Goal: Information Seeking & Learning: Learn about a topic

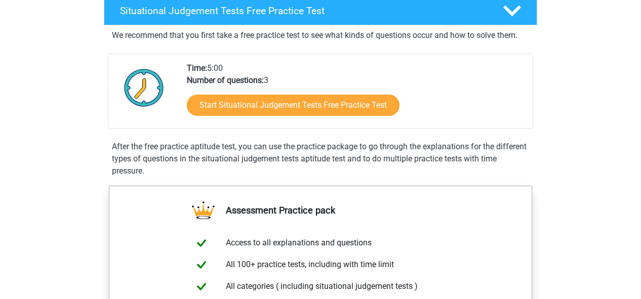
scroll to position [172, 0]
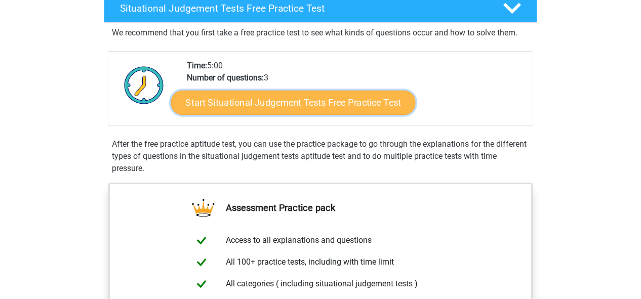
click at [268, 101] on link "Start Situational Judgement Tests Free Practice Test" at bounding box center [293, 103] width 245 height 24
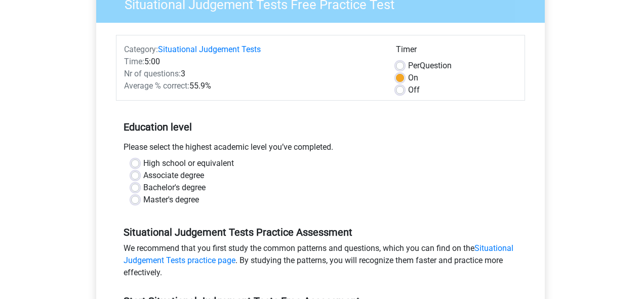
scroll to position [98, 0]
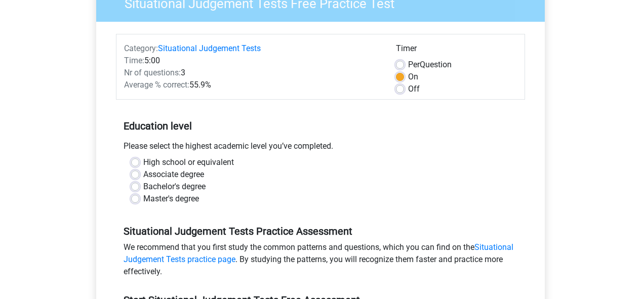
click at [143, 188] on label "Bachelor's degree" at bounding box center [174, 187] width 62 height 12
click at [135, 188] on input "Bachelor's degree" at bounding box center [135, 186] width 8 height 10
radio input "true"
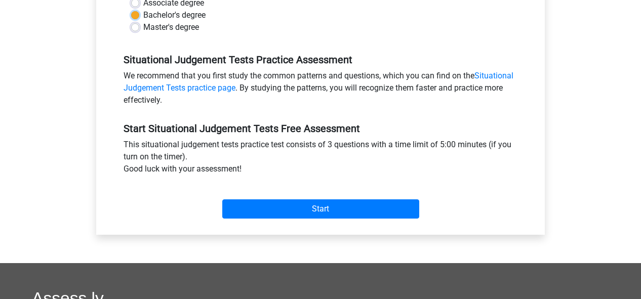
scroll to position [270, 0]
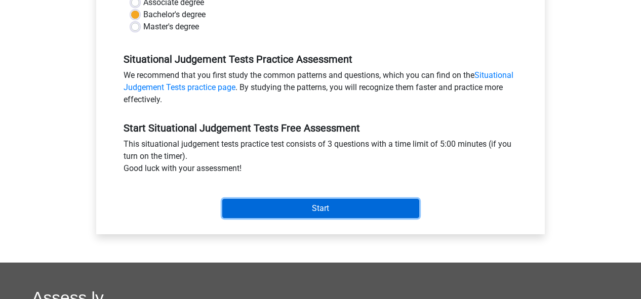
click at [275, 206] on input "Start" at bounding box center [320, 208] width 197 height 19
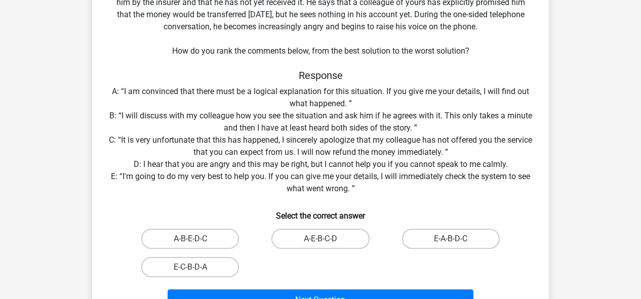
scroll to position [108, 0]
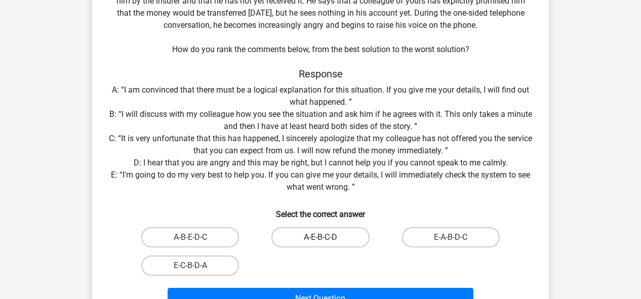
click at [284, 234] on label "A-E-B-C-D" at bounding box center [320, 237] width 98 height 20
click at [321, 238] on input "A-E-B-C-D" at bounding box center [324, 241] width 7 height 7
radio input "true"
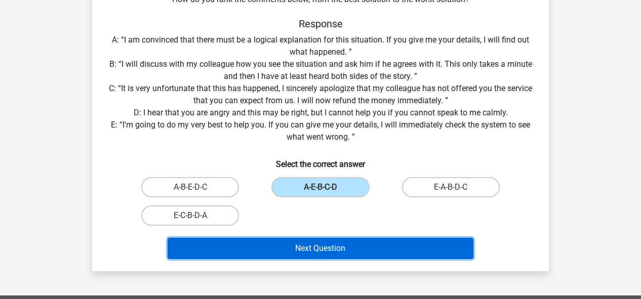
click at [309, 244] on button "Next Question" at bounding box center [321, 248] width 306 height 21
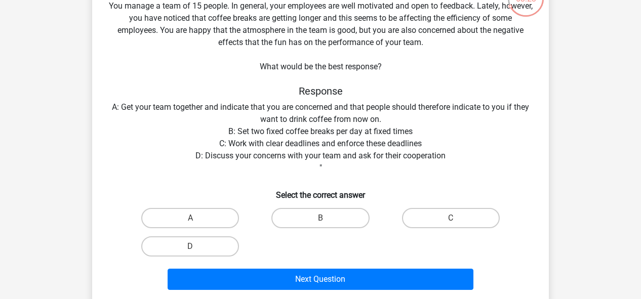
scroll to position [80, 0]
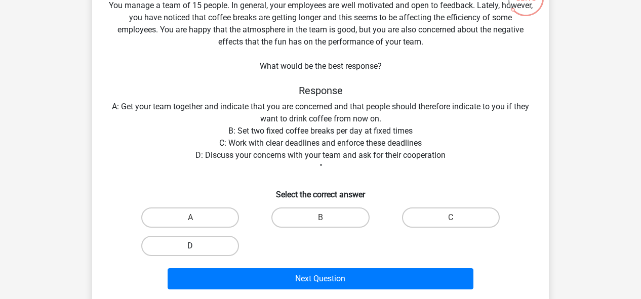
click at [219, 246] on label "D" at bounding box center [190, 246] width 98 height 20
click at [197, 246] on input "D" at bounding box center [193, 249] width 7 height 7
radio input "true"
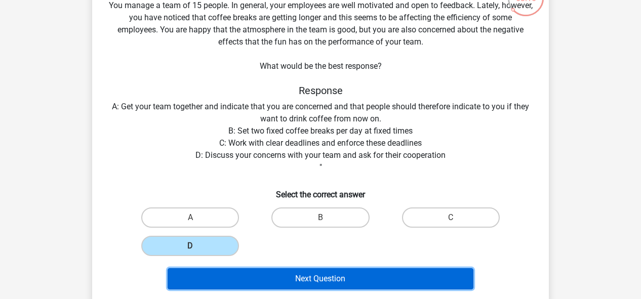
click at [343, 276] on button "Next Question" at bounding box center [321, 278] width 306 height 21
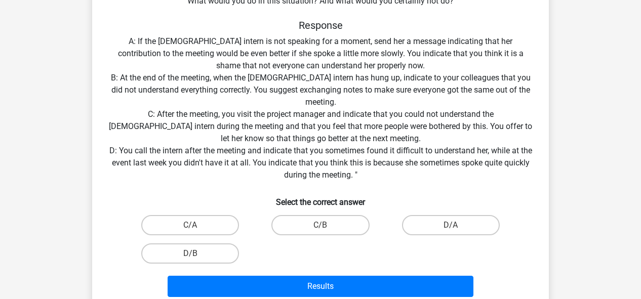
scroll to position [194, 0]
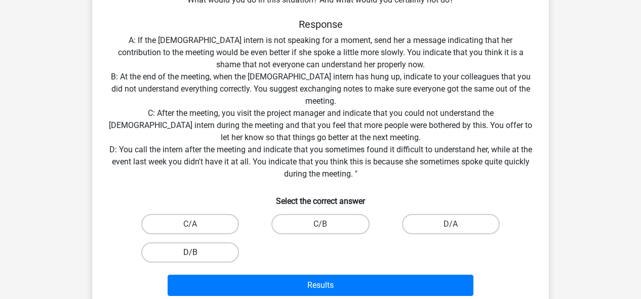
click at [199, 250] on label "D/B" at bounding box center [190, 253] width 98 height 20
click at [197, 253] on input "D/B" at bounding box center [193, 256] width 7 height 7
radio input "true"
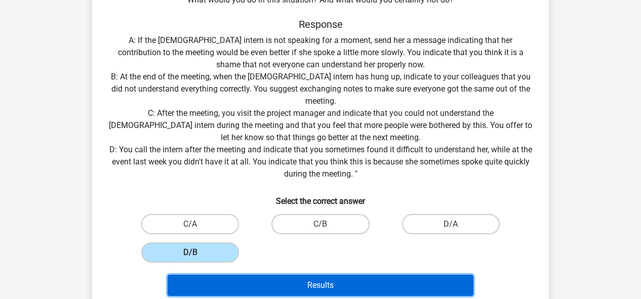
click at [325, 280] on button "Results" at bounding box center [321, 285] width 306 height 21
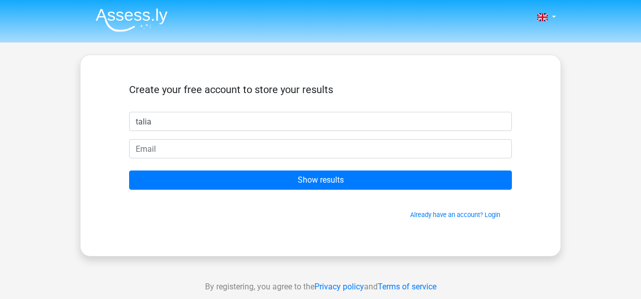
type input "talia"
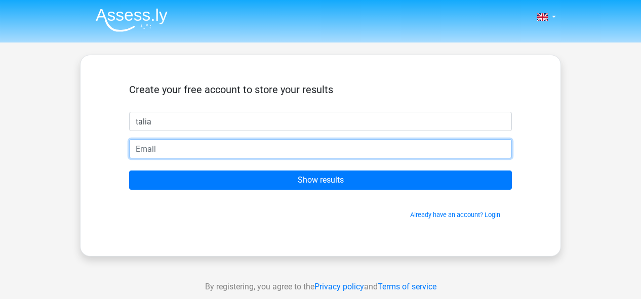
click at [260, 147] on input "email" at bounding box center [320, 148] width 383 height 19
type input "[EMAIL_ADDRESS][DOMAIN_NAME]"
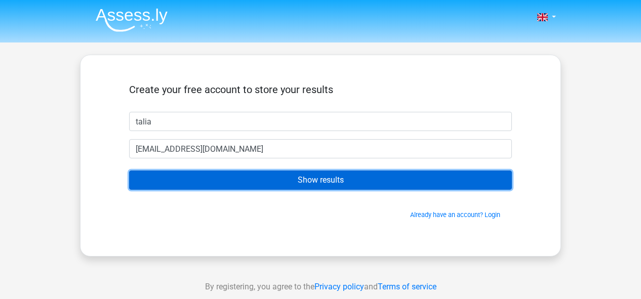
click at [315, 181] on input "Show results" at bounding box center [320, 180] width 383 height 19
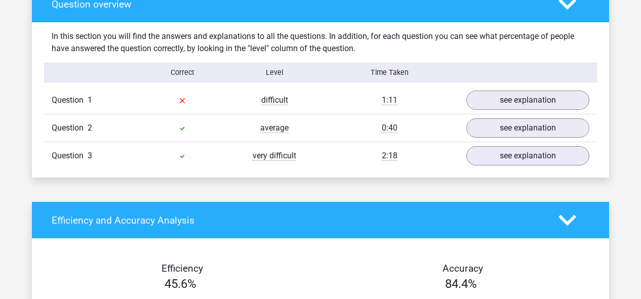
scroll to position [783, 0]
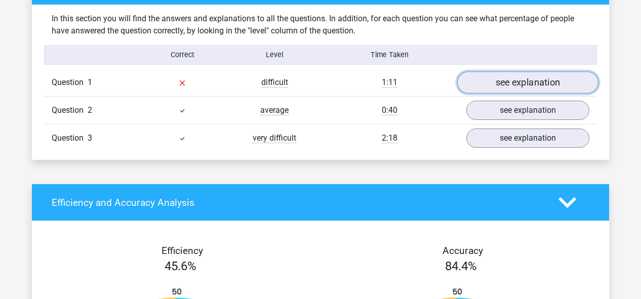
click at [483, 76] on link "see explanation" at bounding box center [527, 83] width 141 height 22
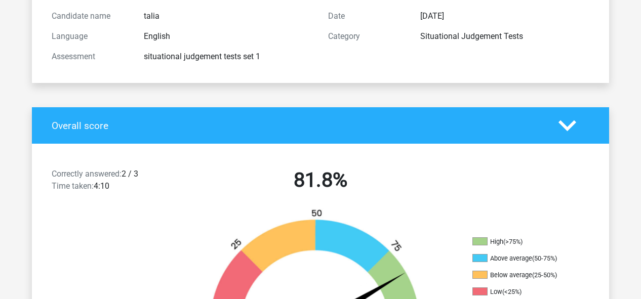
scroll to position [132, 0]
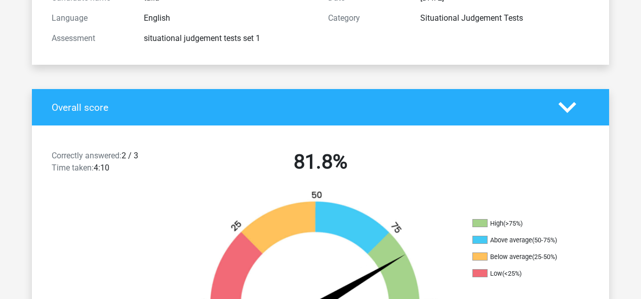
click at [371, 114] on div "Overall score" at bounding box center [320, 107] width 577 height 36
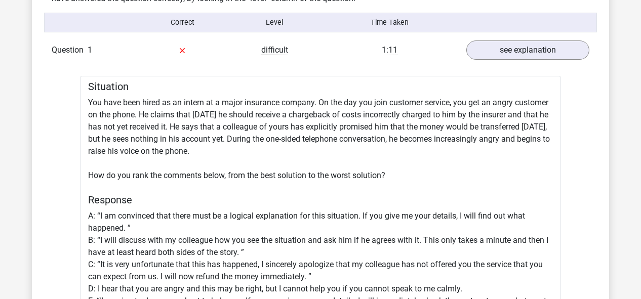
scroll to position [819, 0]
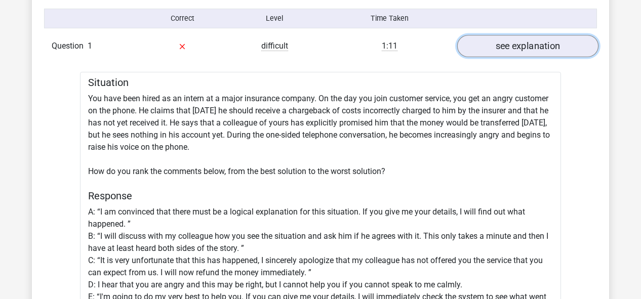
click at [528, 50] on link "see explanation" at bounding box center [527, 46] width 141 height 22
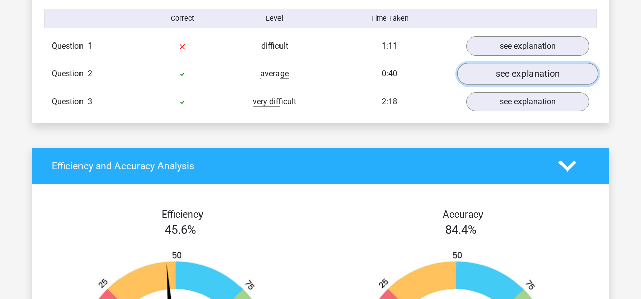
click at [526, 83] on link "see explanation" at bounding box center [527, 74] width 141 height 22
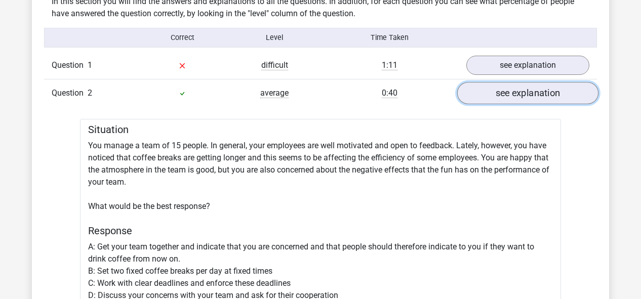
scroll to position [801, 0]
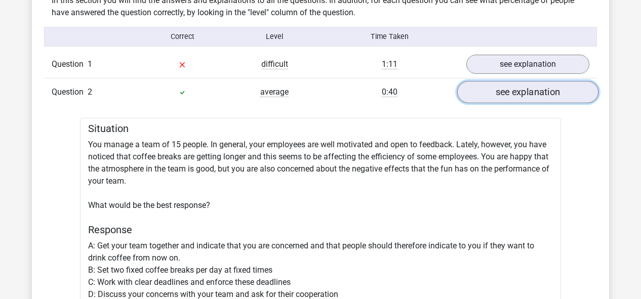
click at [533, 95] on link "see explanation" at bounding box center [527, 93] width 141 height 22
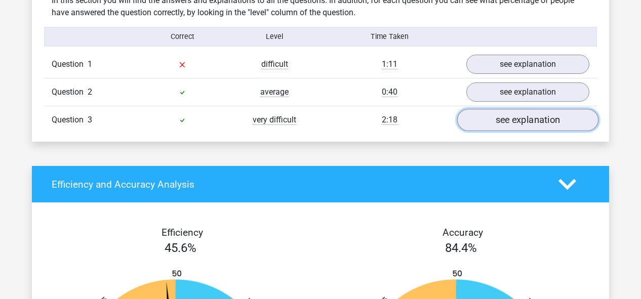
click at [537, 122] on link "see explanation" at bounding box center [527, 120] width 141 height 22
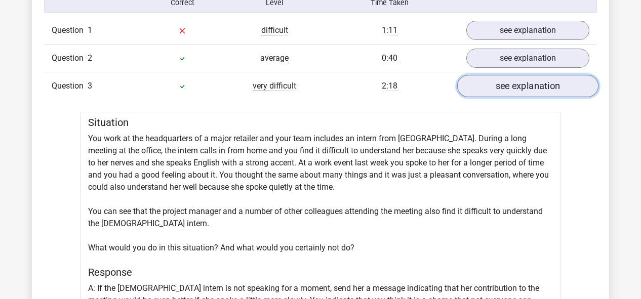
scroll to position [832, 0]
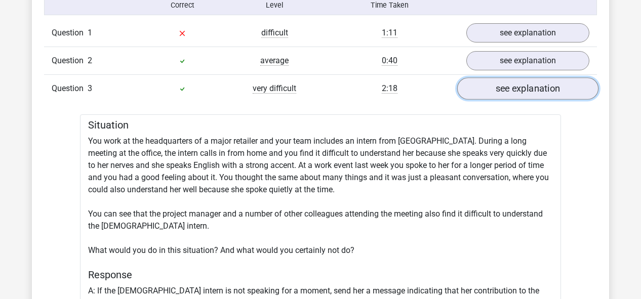
click at [528, 91] on link "see explanation" at bounding box center [527, 89] width 141 height 22
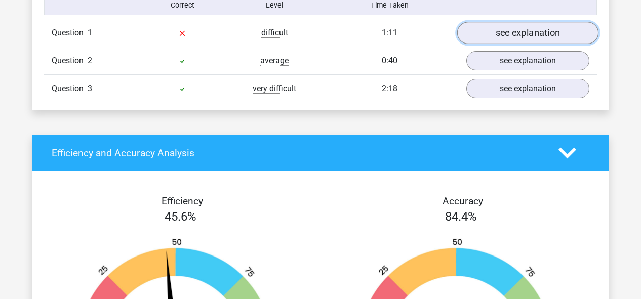
click at [528, 27] on link "see explanation" at bounding box center [527, 33] width 141 height 22
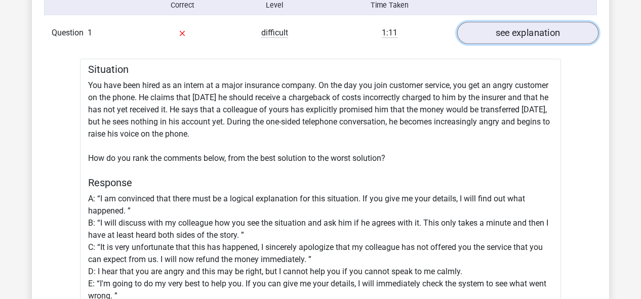
click at [528, 27] on link "see explanation" at bounding box center [527, 33] width 141 height 22
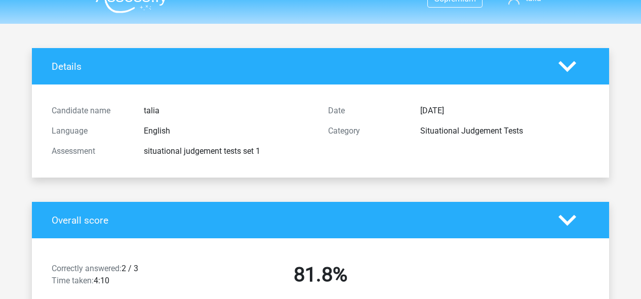
scroll to position [0, 0]
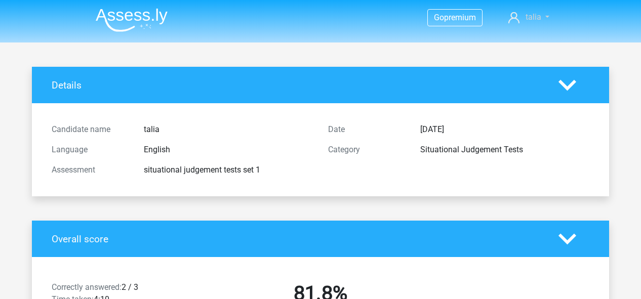
click at [547, 16] on link "talia" at bounding box center [528, 17] width 49 height 12
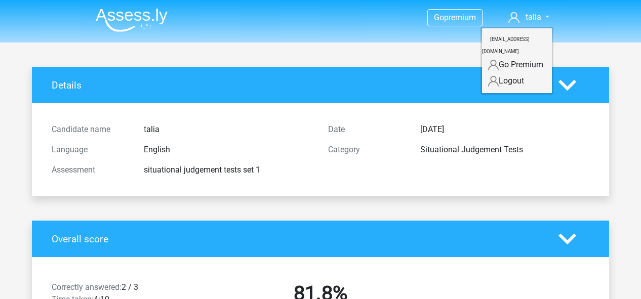
click at [120, 20] on img at bounding box center [132, 20] width 72 height 24
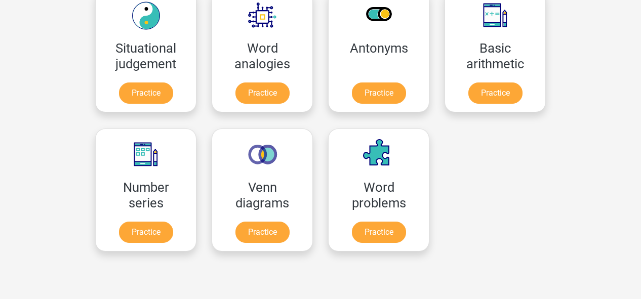
scroll to position [463, 0]
